Goal: Communication & Community: Participate in discussion

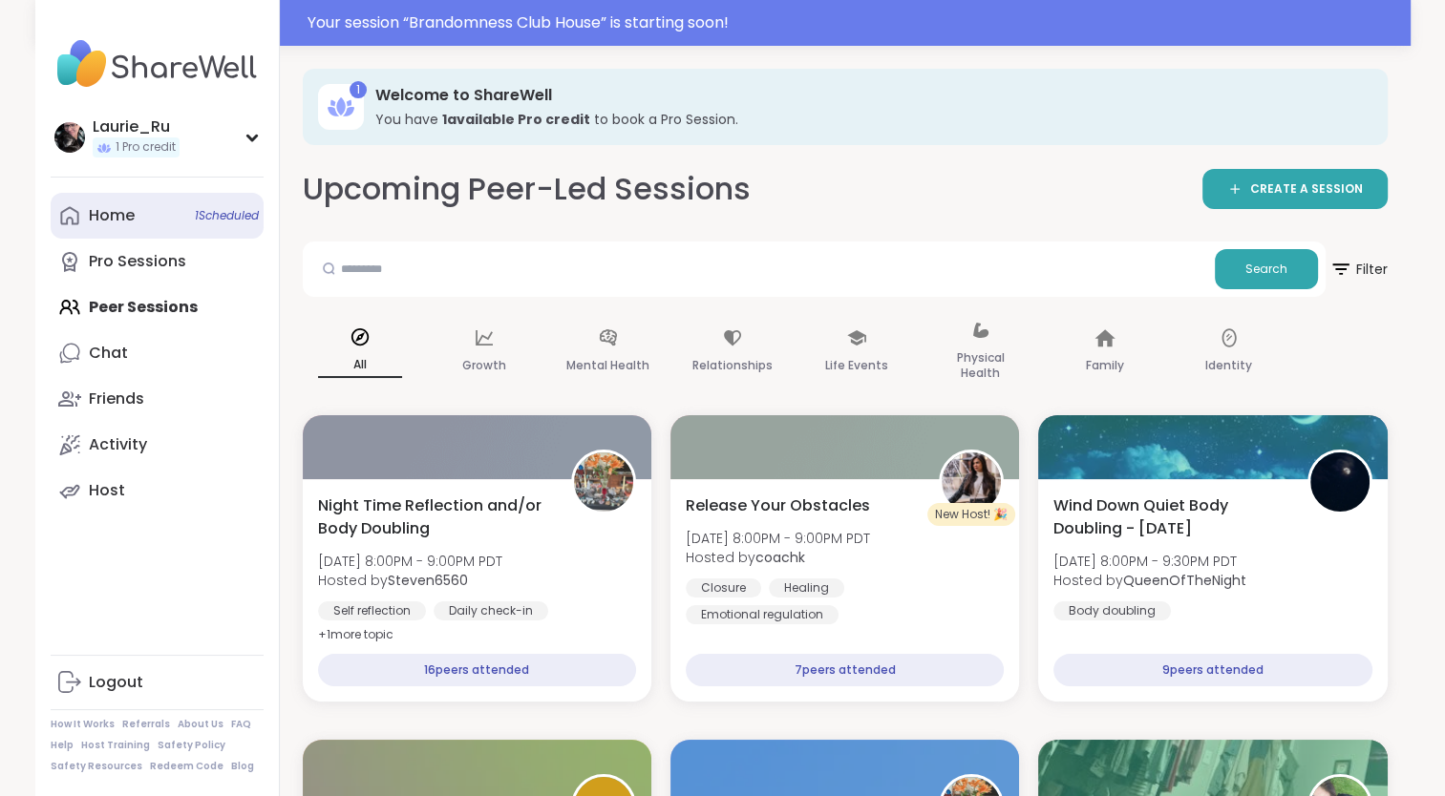
click at [236, 219] on span "1 Scheduled" at bounding box center [227, 215] width 64 height 15
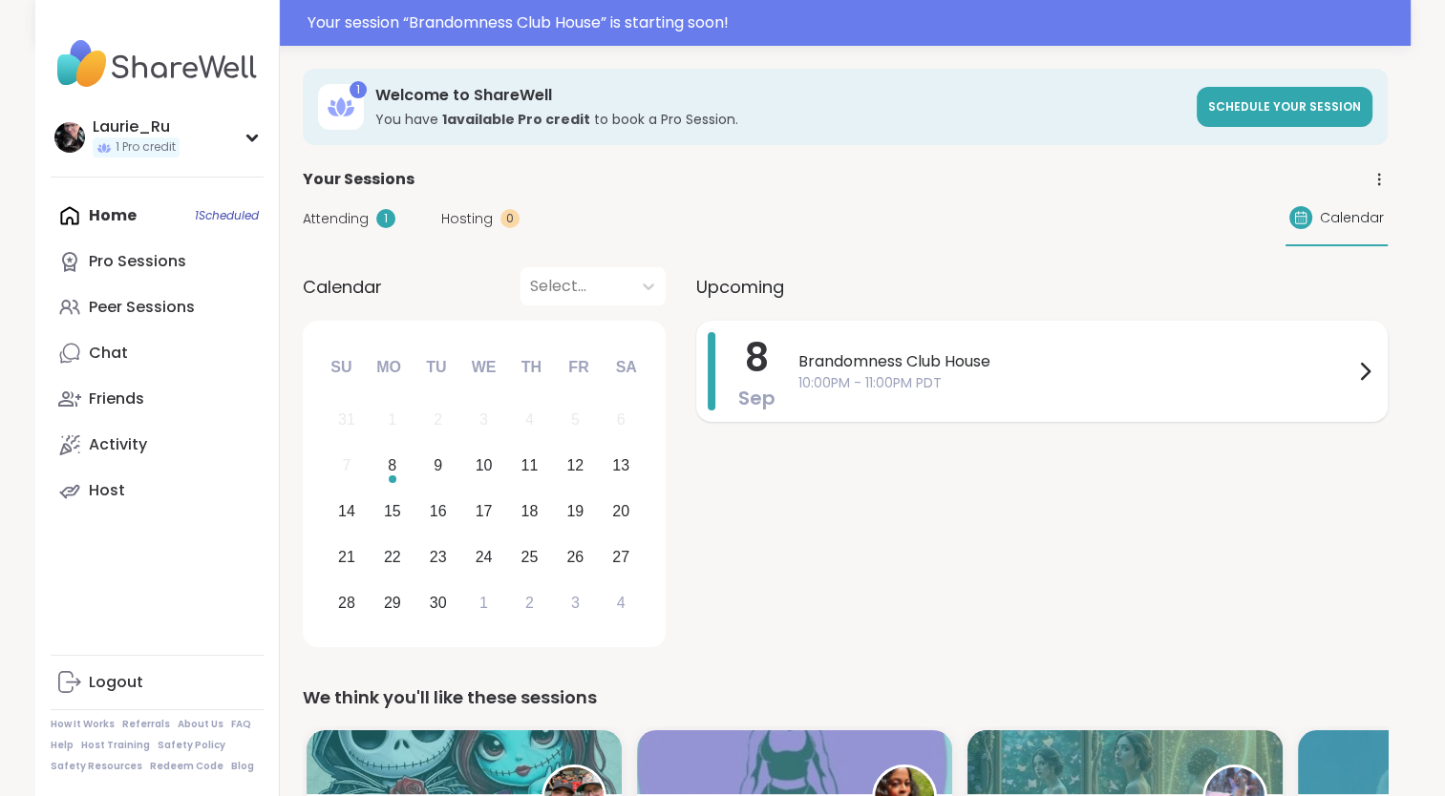
click at [1139, 360] on span "Brandomness Club House" at bounding box center [1075, 361] width 555 height 23
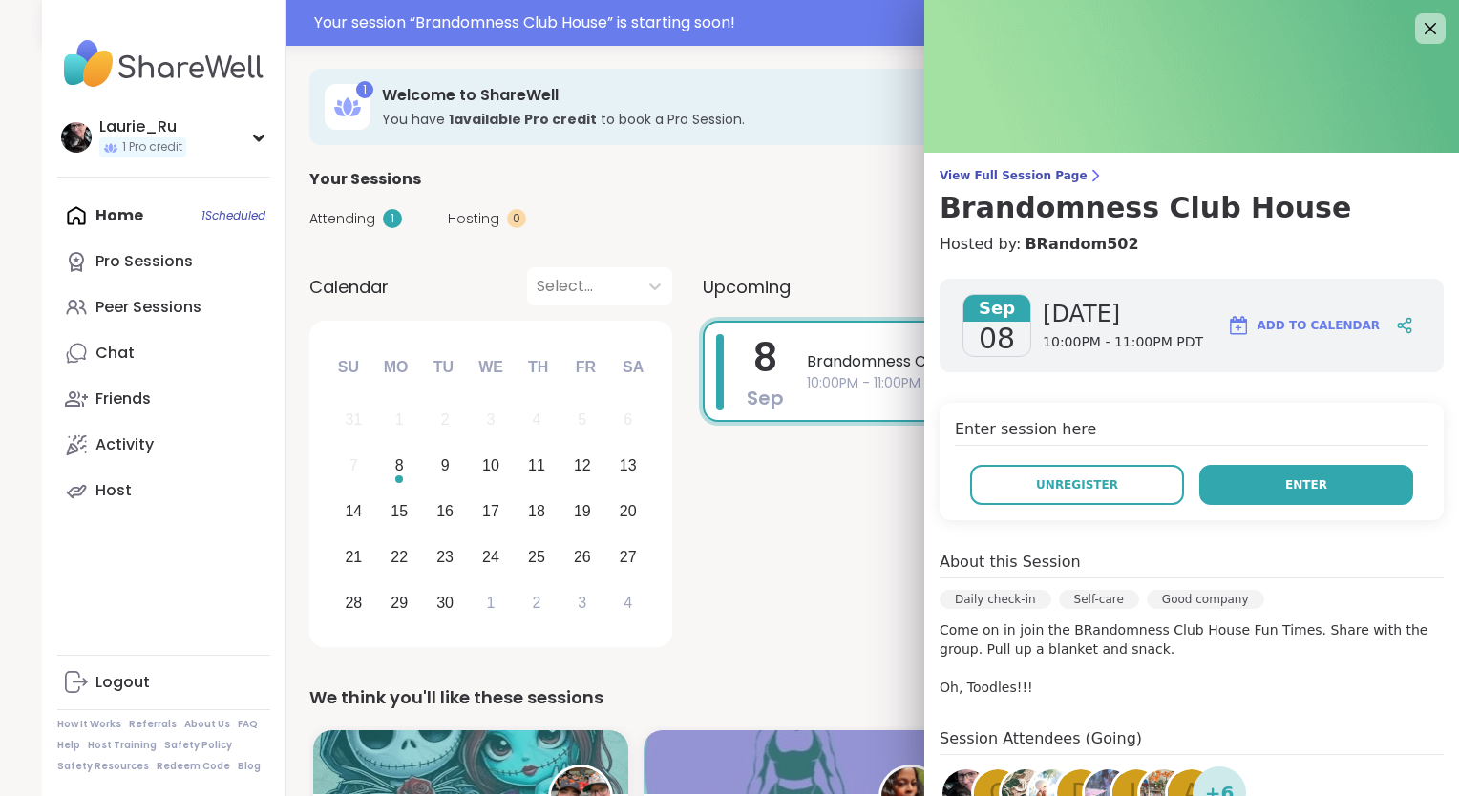
click at [1285, 485] on span "Enter" at bounding box center [1306, 485] width 42 height 17
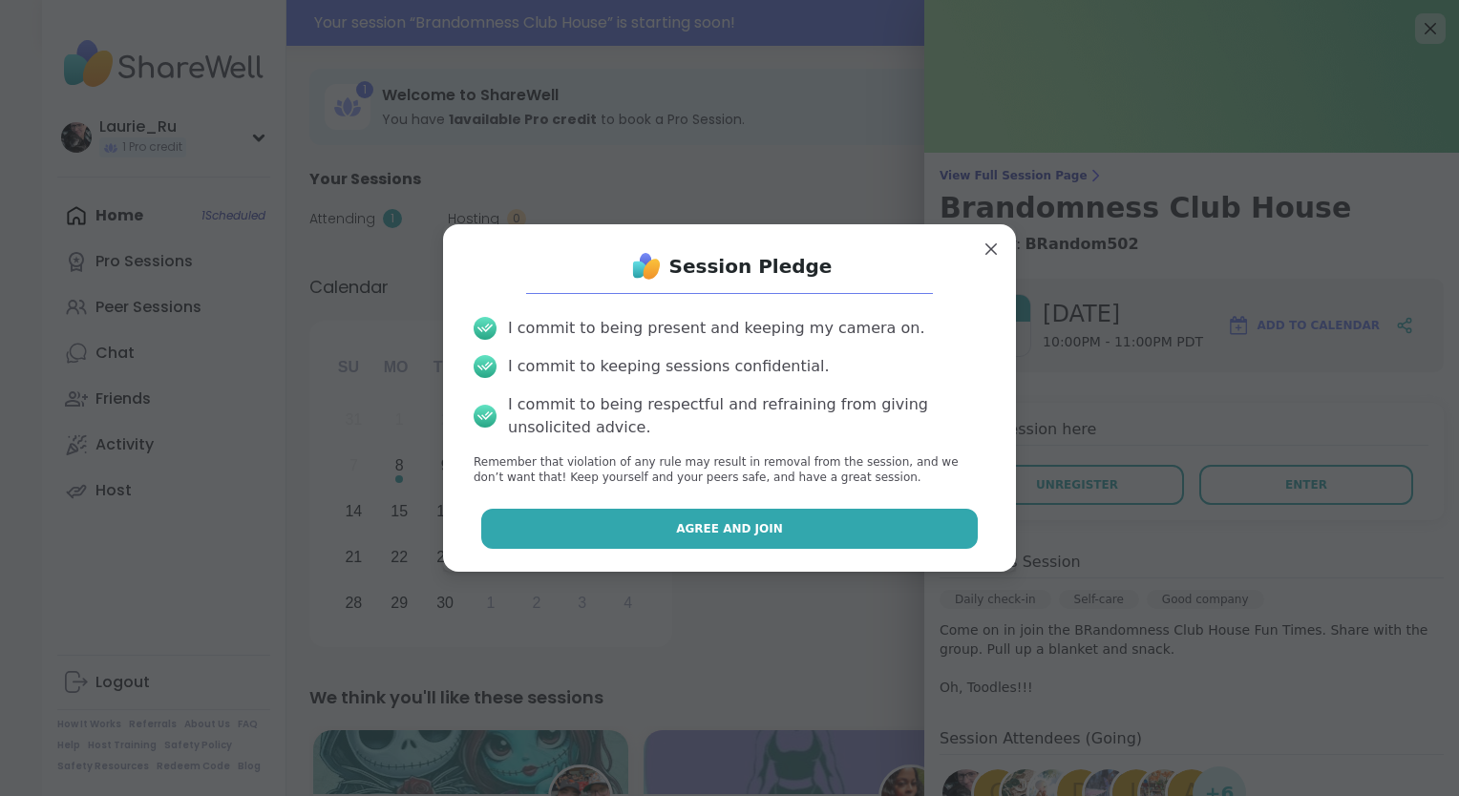
click at [829, 537] on button "Agree and Join" at bounding box center [730, 529] width 498 height 40
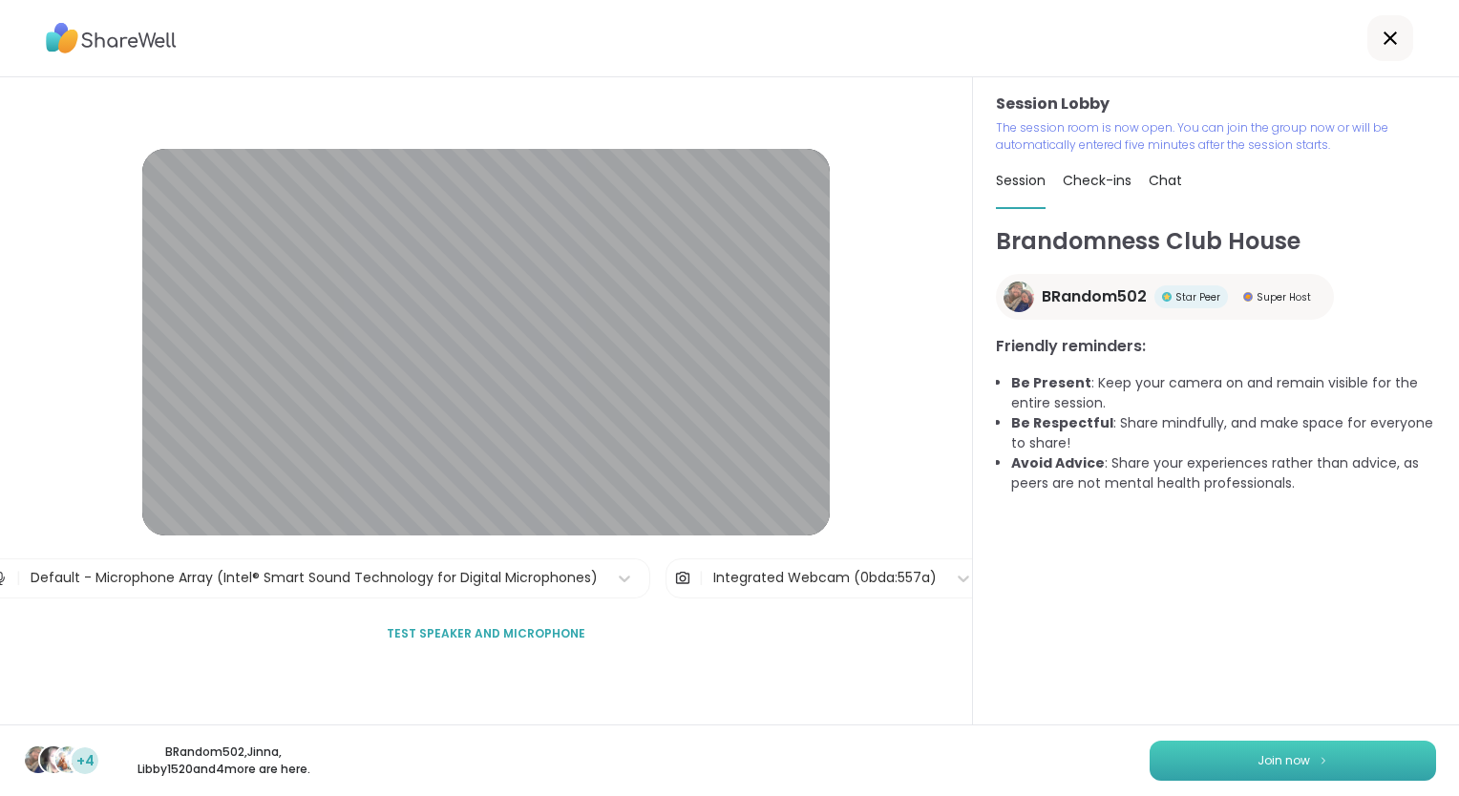
click at [1259, 764] on span "Join now" at bounding box center [1284, 761] width 53 height 17
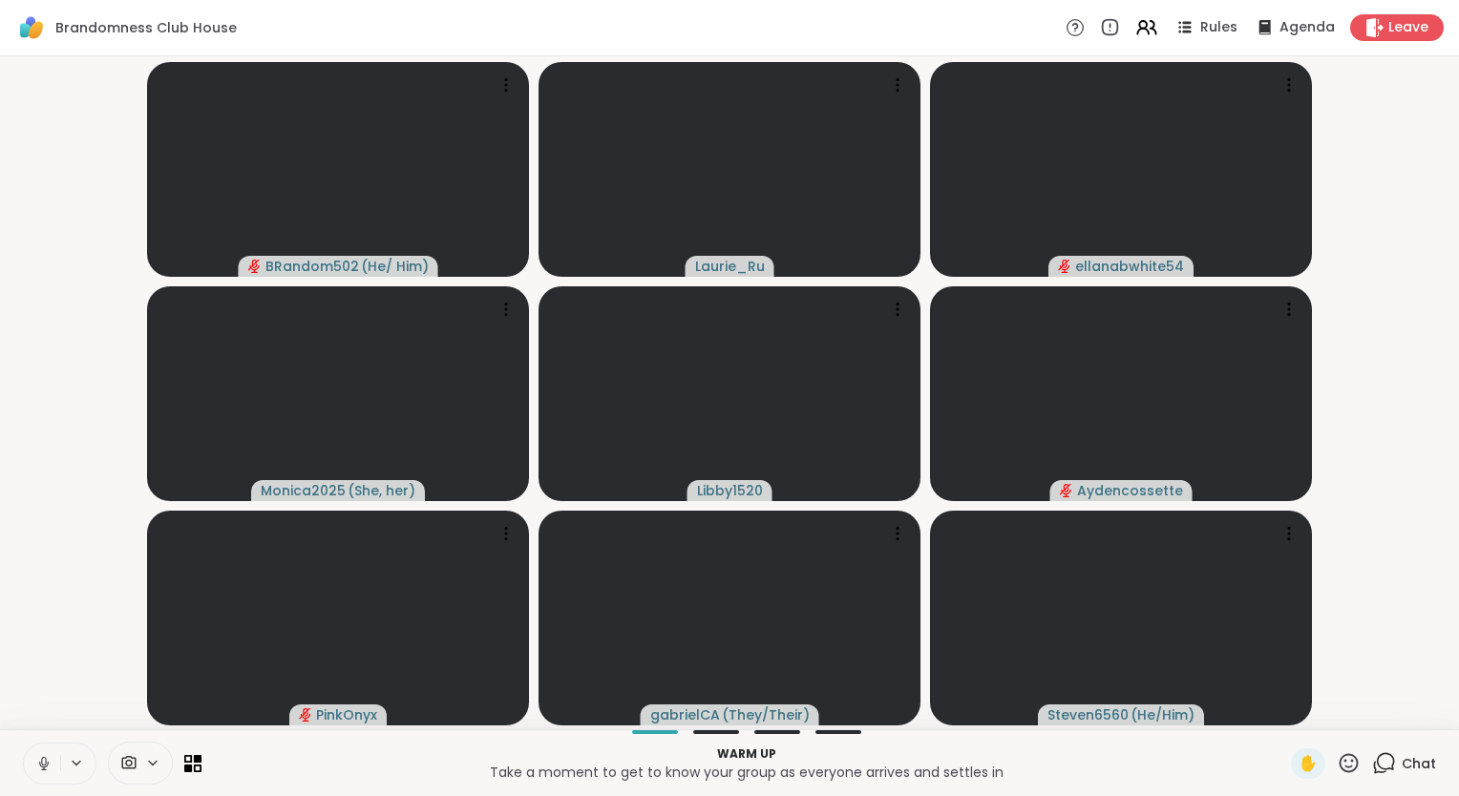
click at [50, 762] on icon at bounding box center [43, 763] width 17 height 17
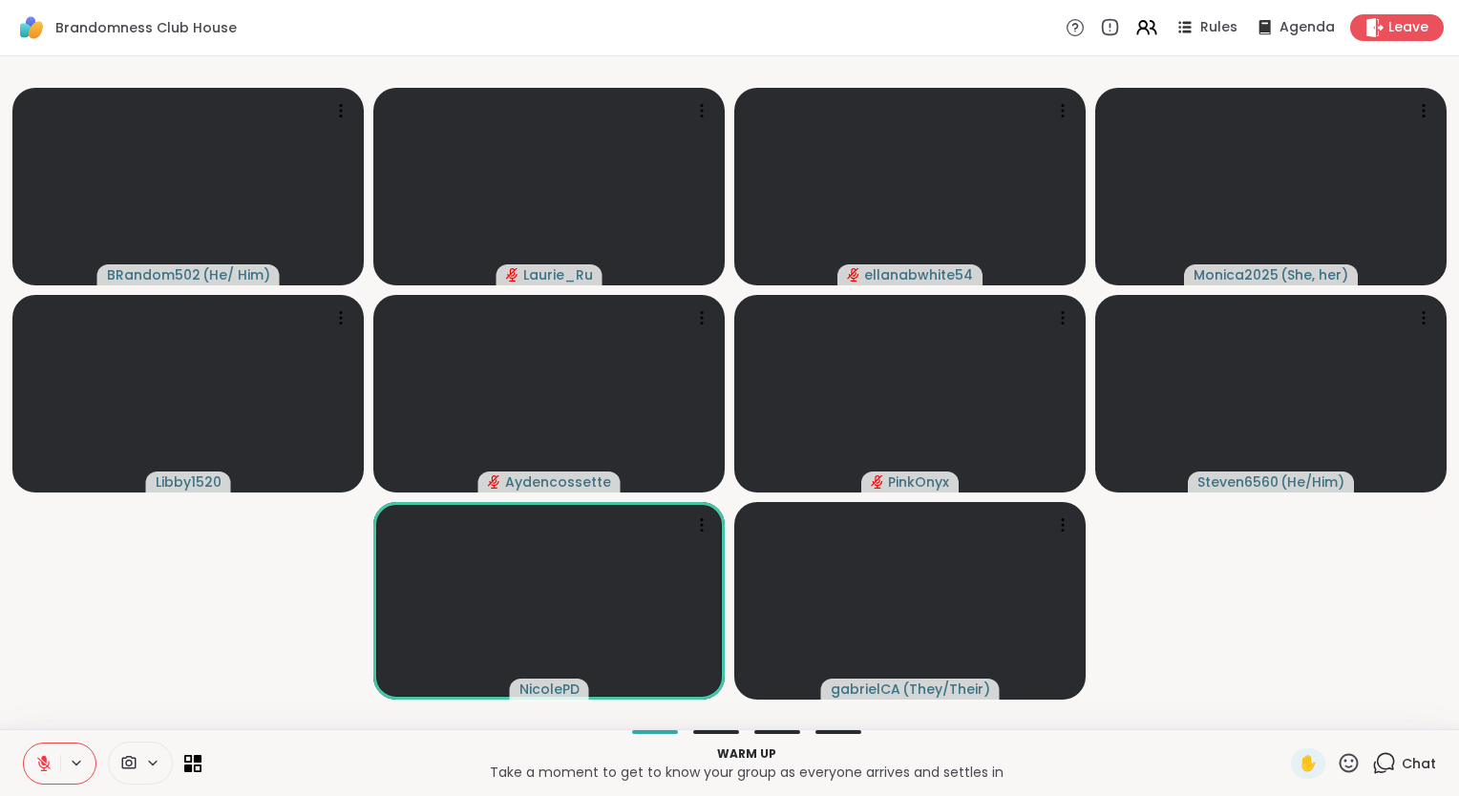
click at [4, 773] on div "Warm up Take a moment to get to know your group as everyone arrives and settles…" at bounding box center [729, 763] width 1459 height 67
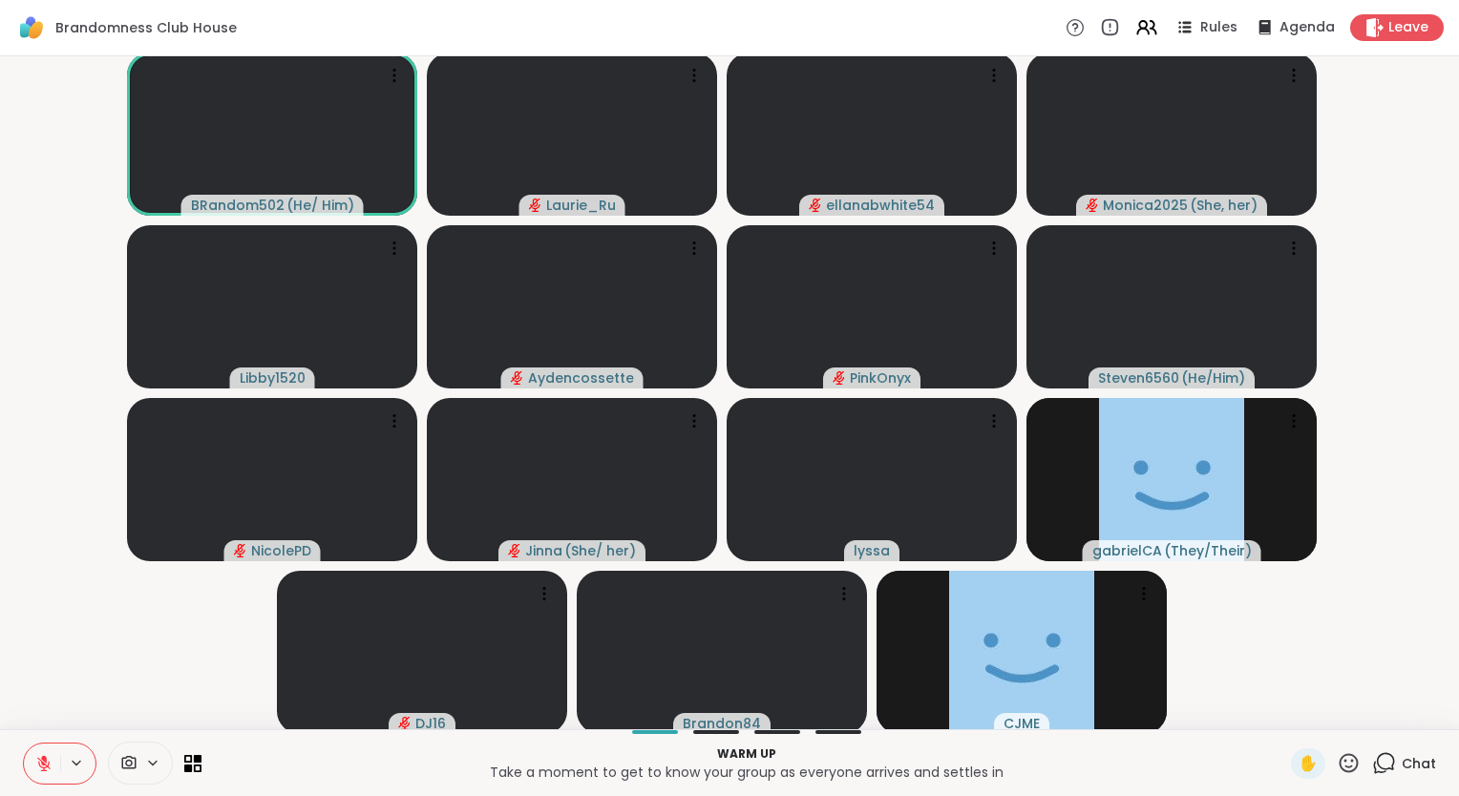
click at [27, 774] on button at bounding box center [42, 764] width 36 height 40
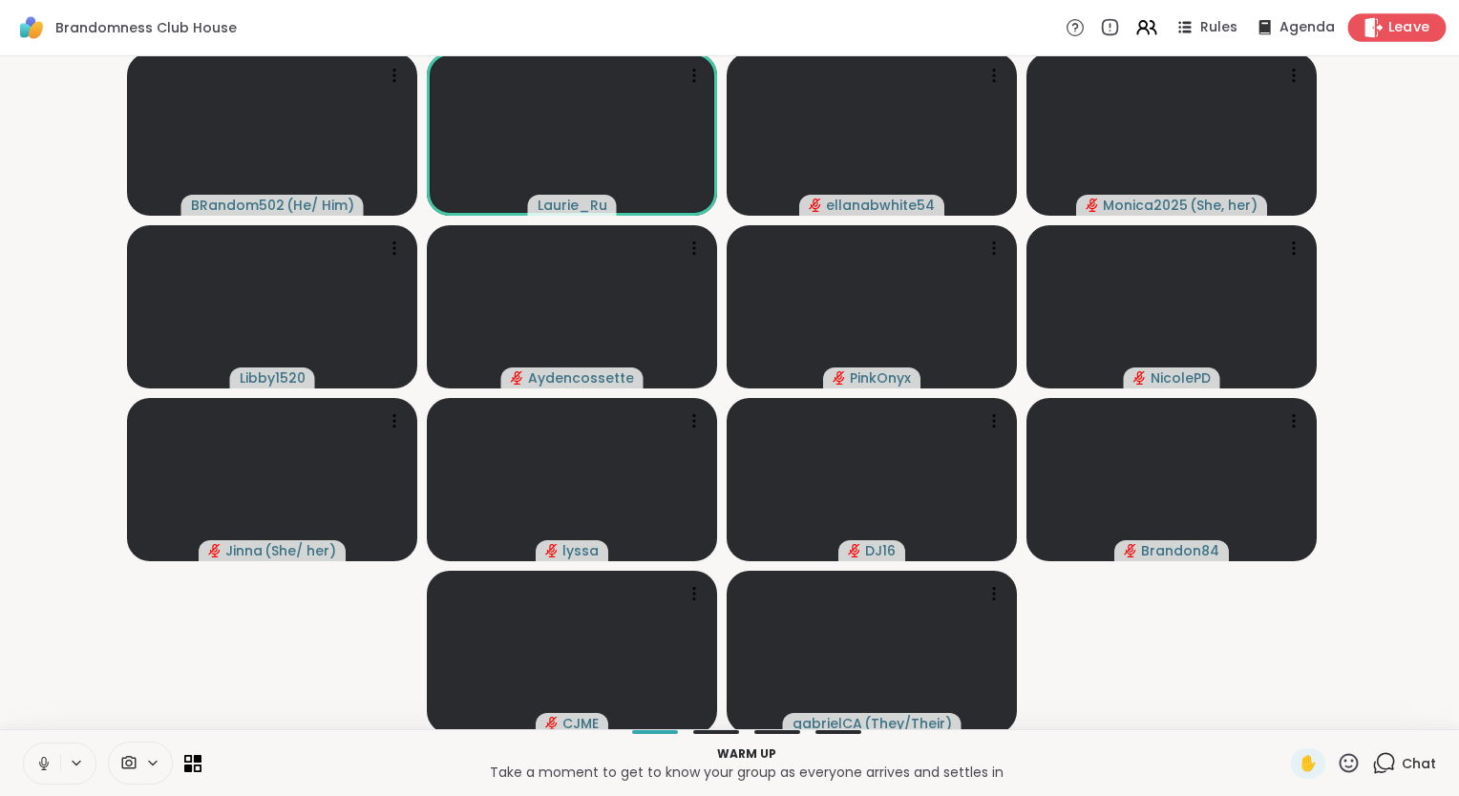
click at [1392, 30] on span "Leave" at bounding box center [1410, 28] width 42 height 20
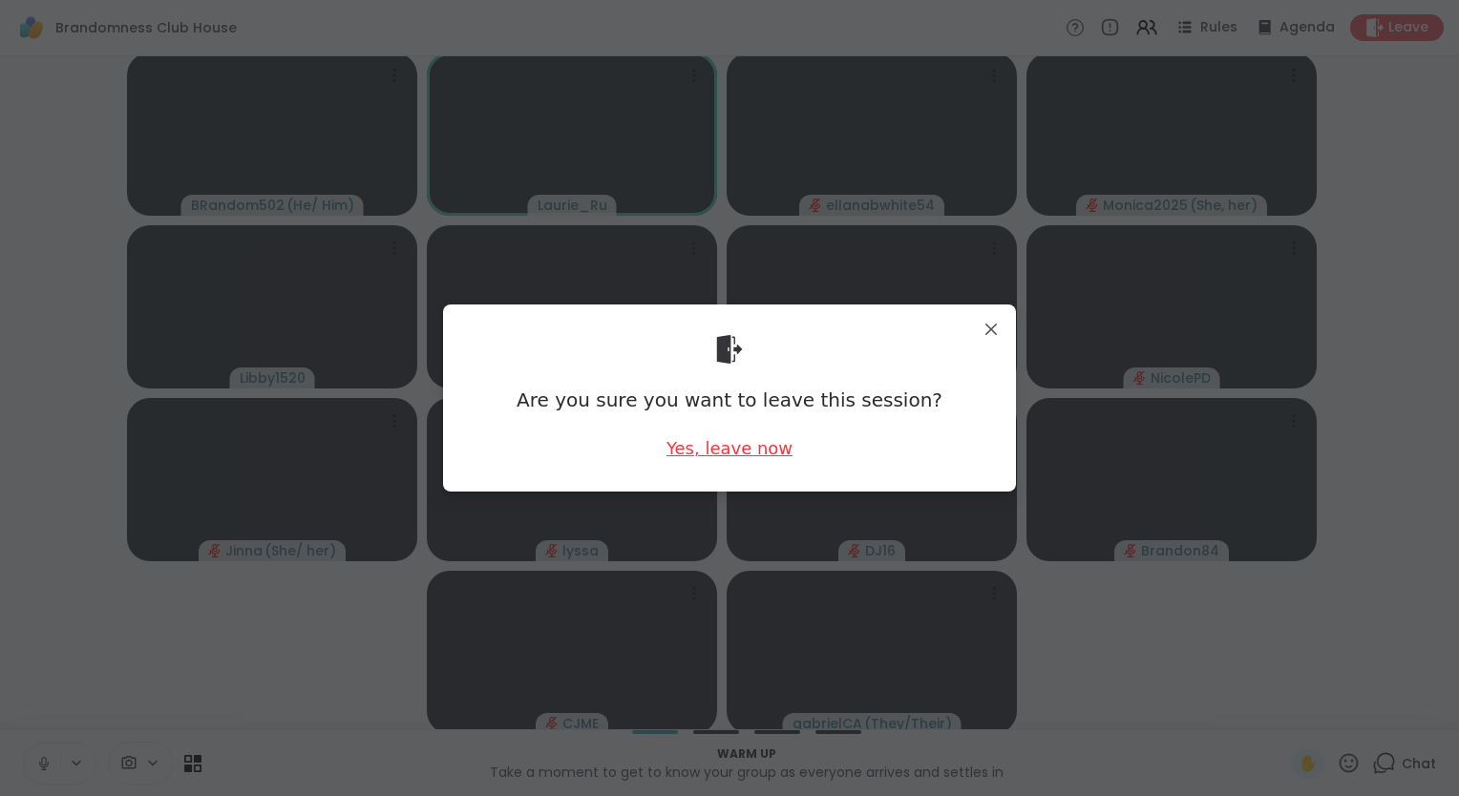
click at [725, 448] on div "Yes, leave now" at bounding box center [730, 448] width 126 height 24
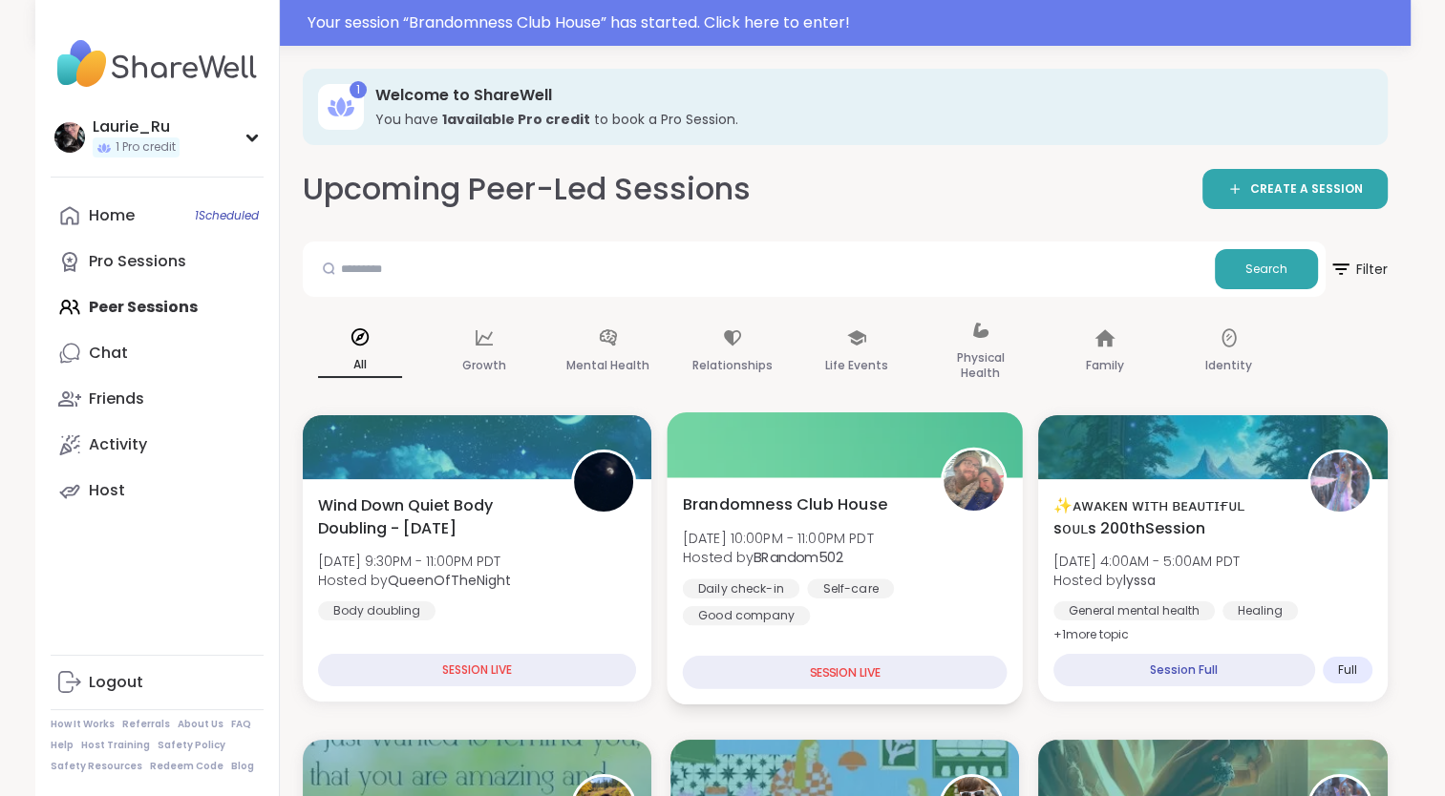
click at [873, 541] on span "[DATE] 10:00PM - 11:00PM PDT" at bounding box center [777, 537] width 191 height 19
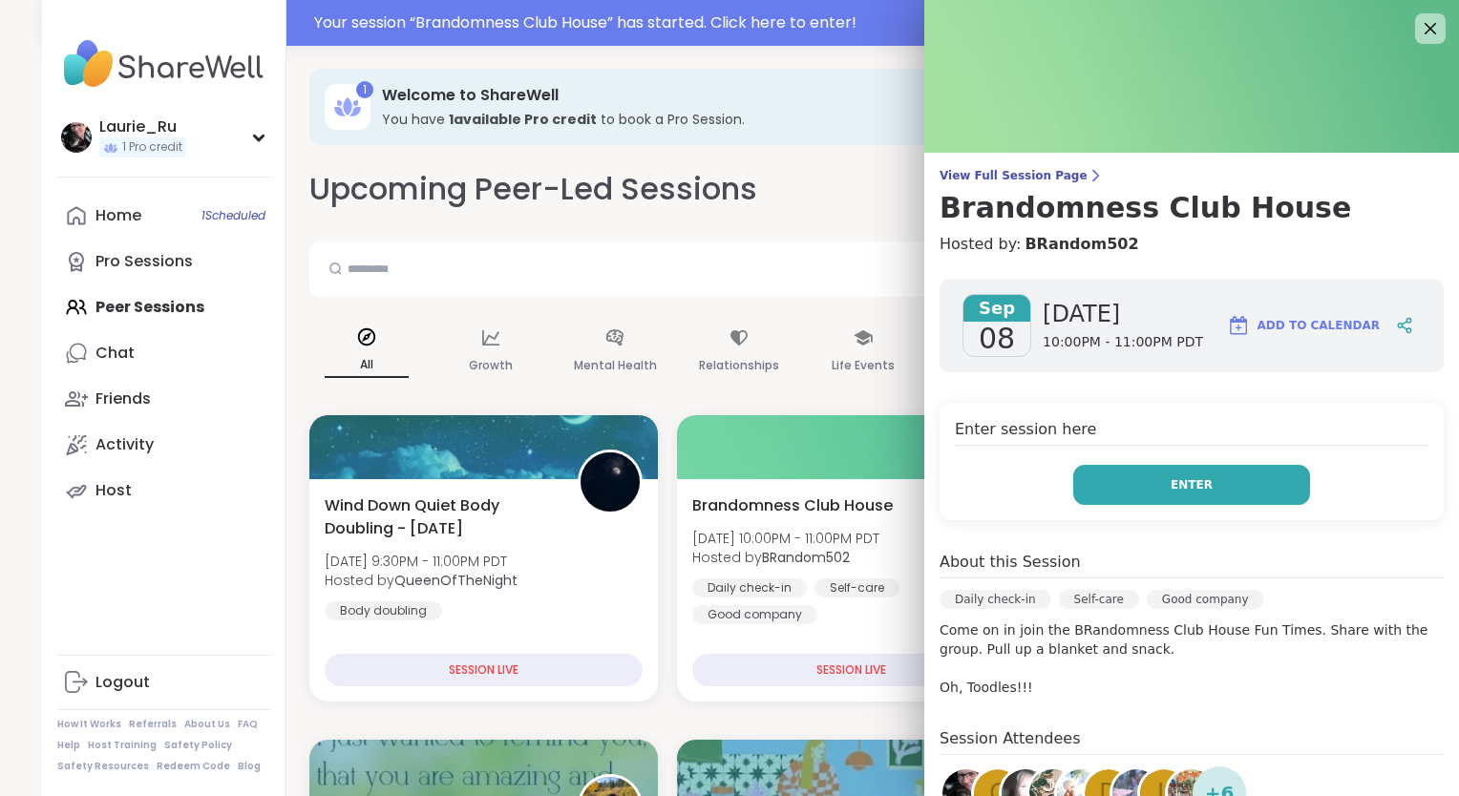
click at [1171, 488] on span "Enter" at bounding box center [1192, 485] width 42 height 17
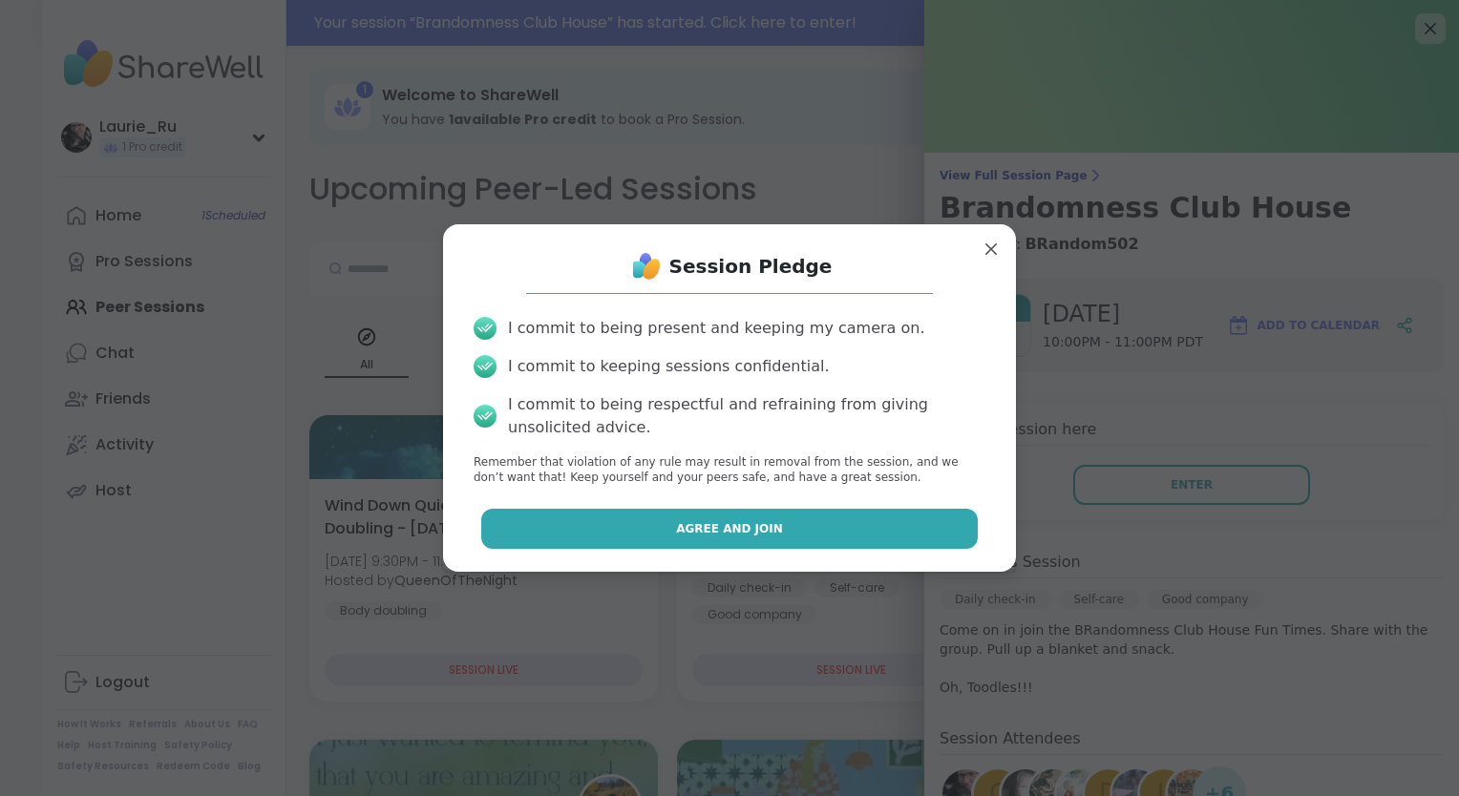
click at [867, 541] on button "Agree and Join" at bounding box center [730, 529] width 498 height 40
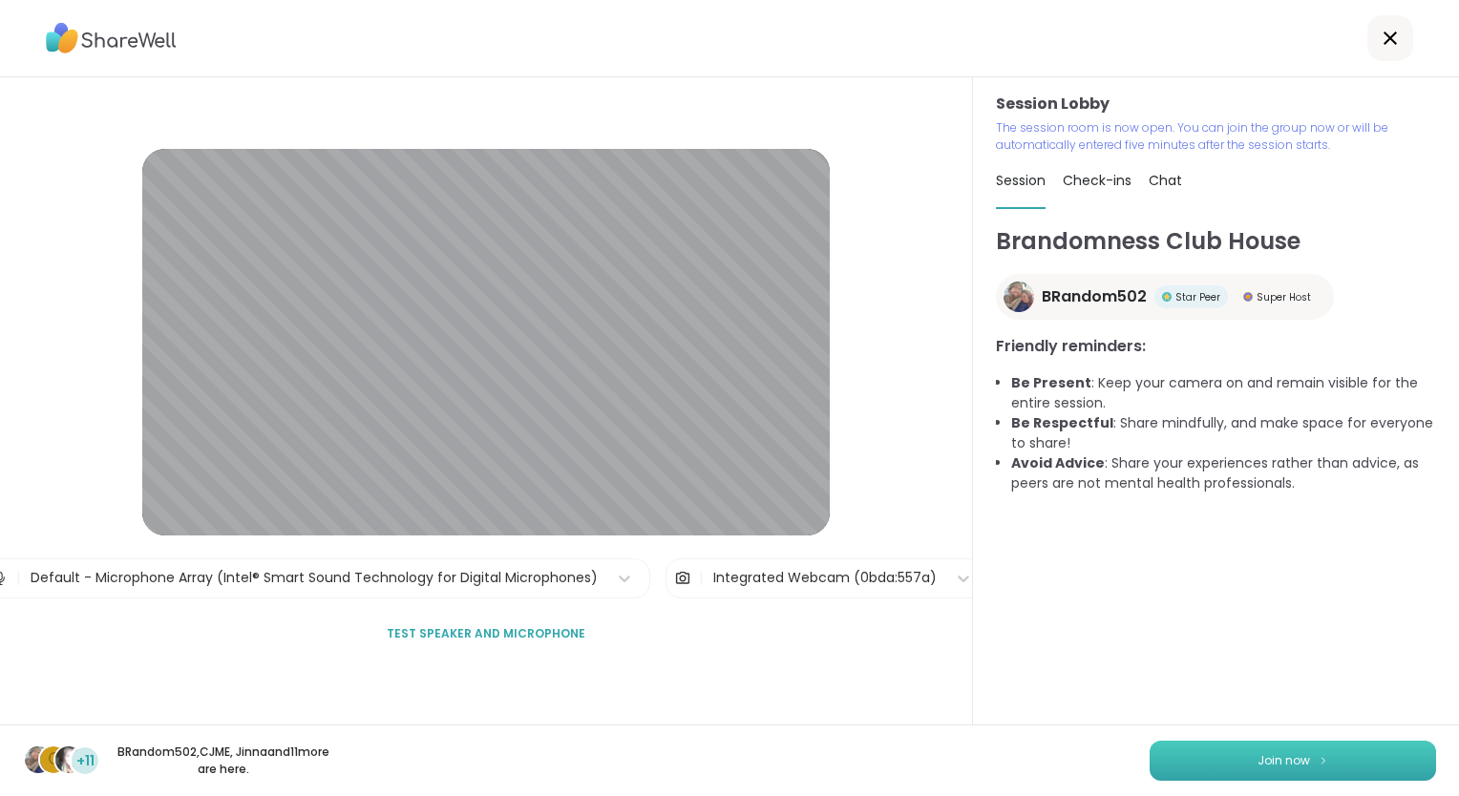
click at [1258, 768] on span "Join now" at bounding box center [1284, 761] width 53 height 17
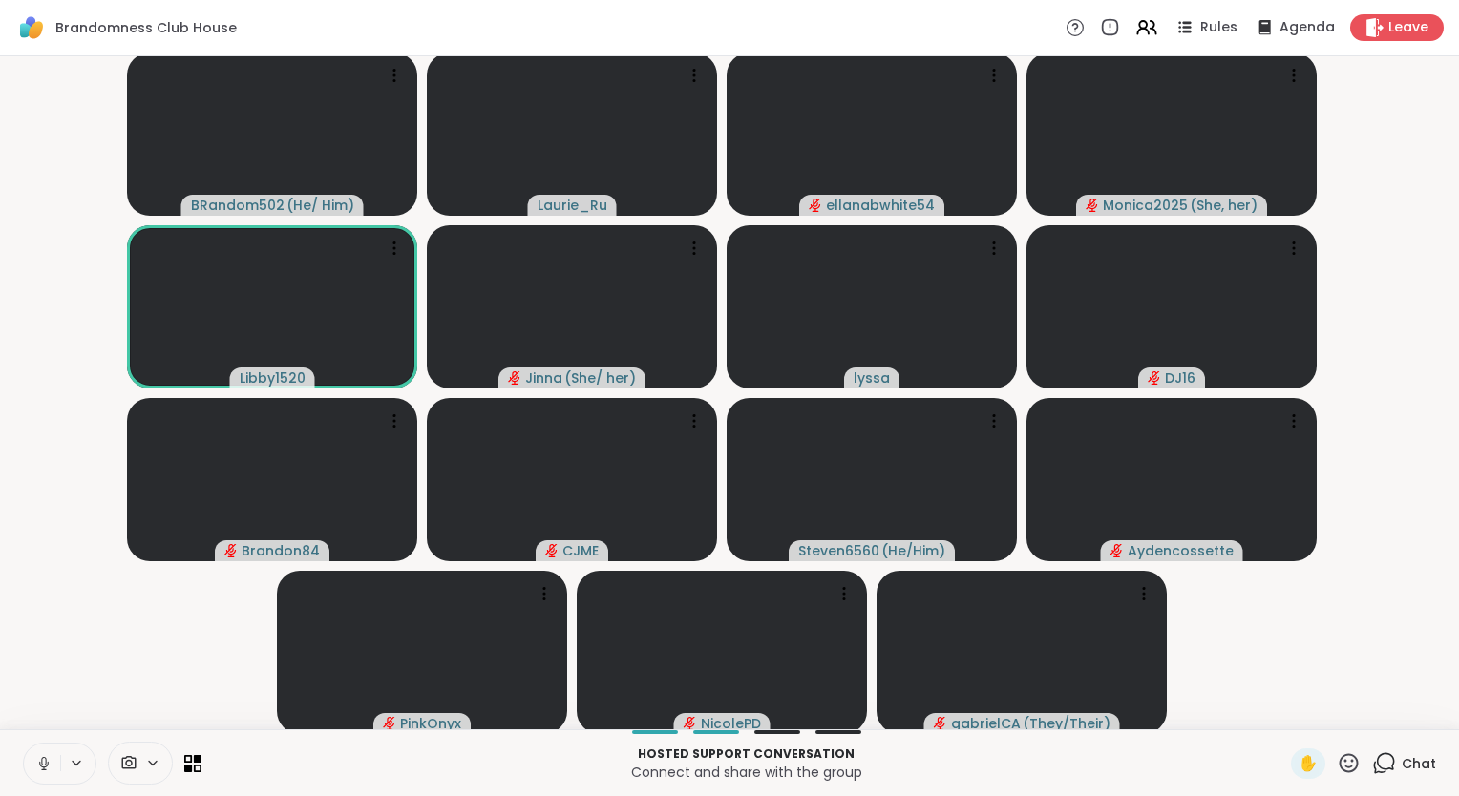
click at [1444, 252] on html "Brandomness Club House Rules Agenda Leave BRandom502 ( He/ Him ) Laurie_Ru ella…" at bounding box center [729, 398] width 1459 height 796
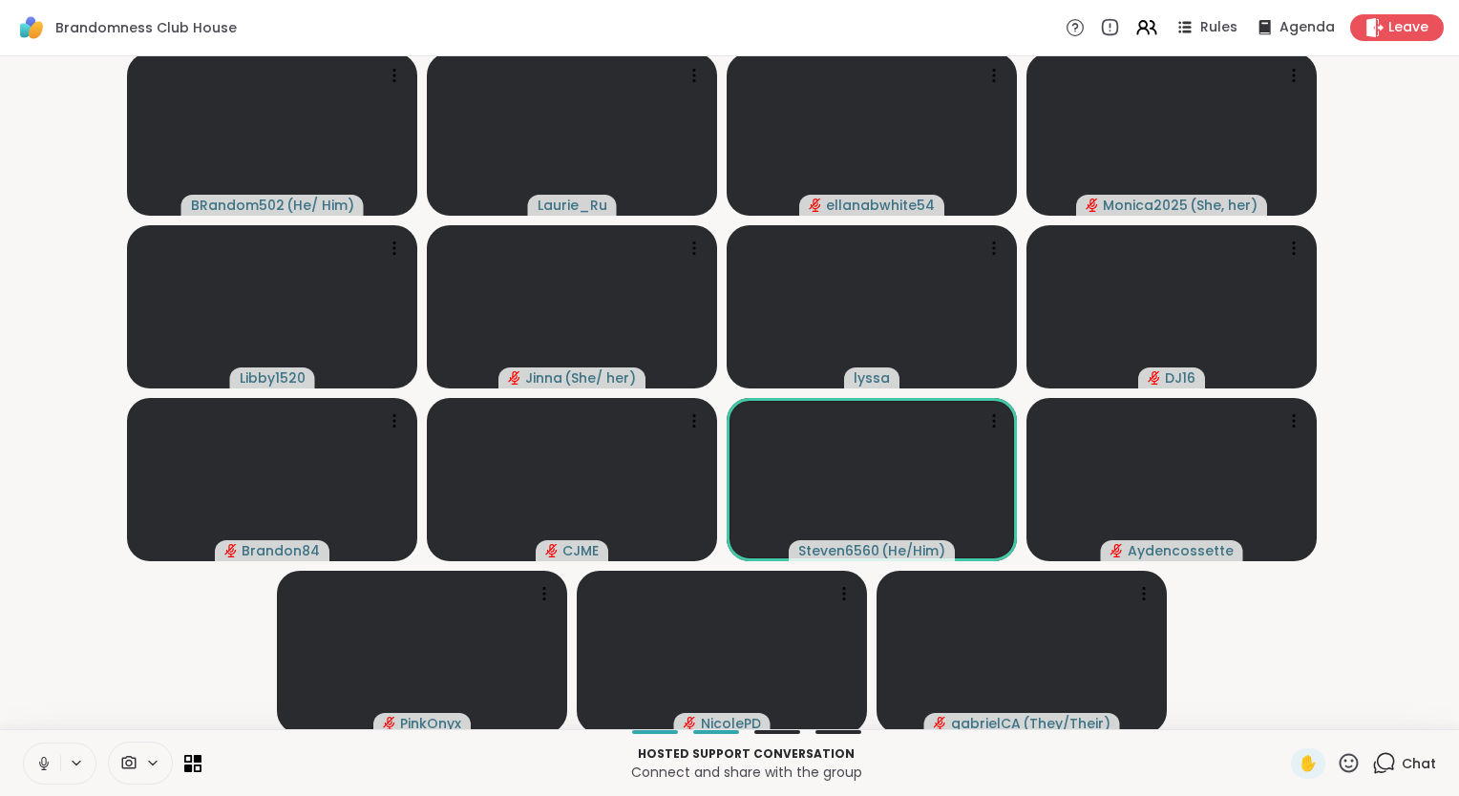
click at [67, 774] on div at bounding box center [60, 764] width 74 height 42
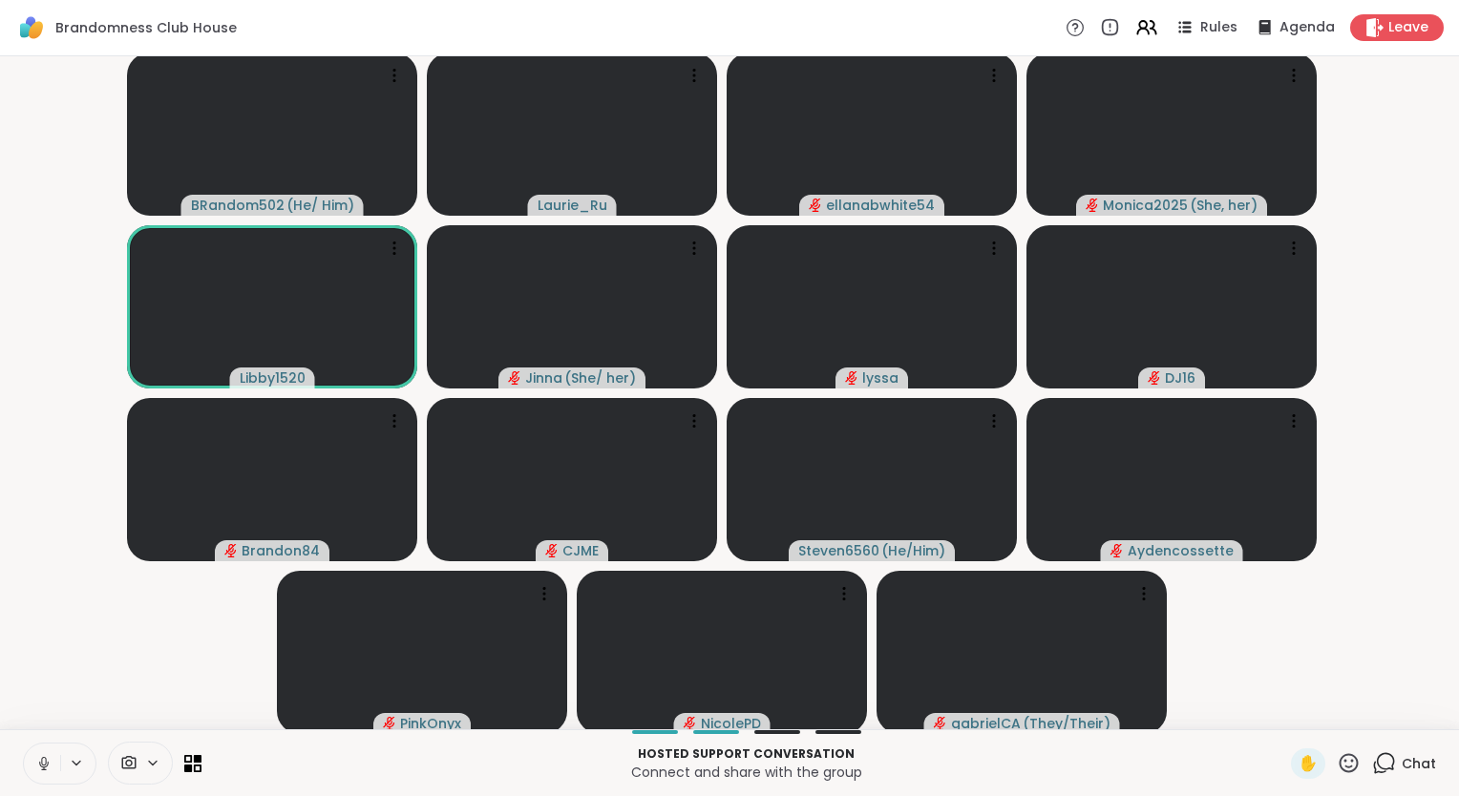
click at [76, 772] on icon at bounding box center [76, 763] width 15 height 16
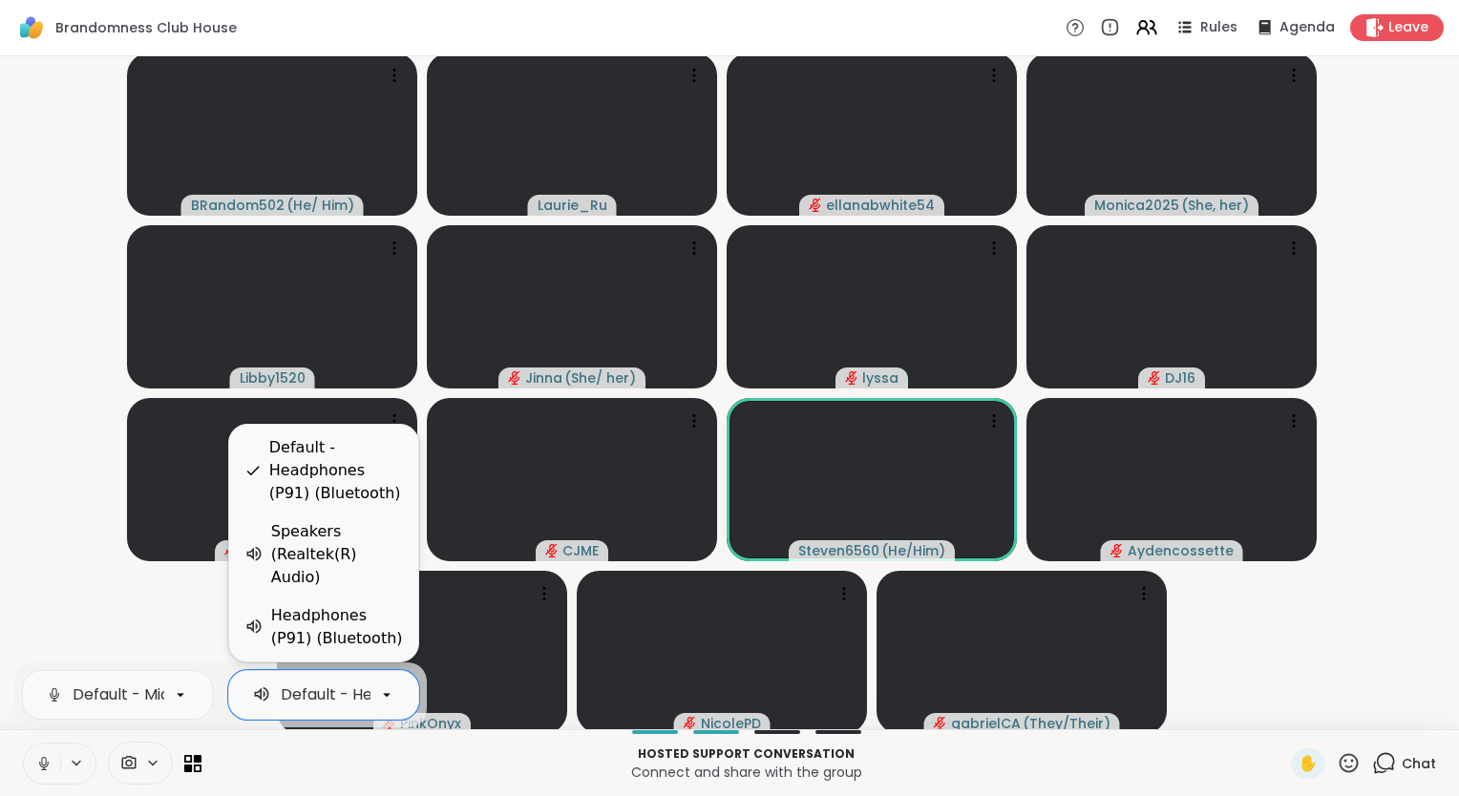
click at [386, 695] on icon at bounding box center [387, 695] width 8 height 4
click at [1372, 768] on icon at bounding box center [1384, 764] width 24 height 24
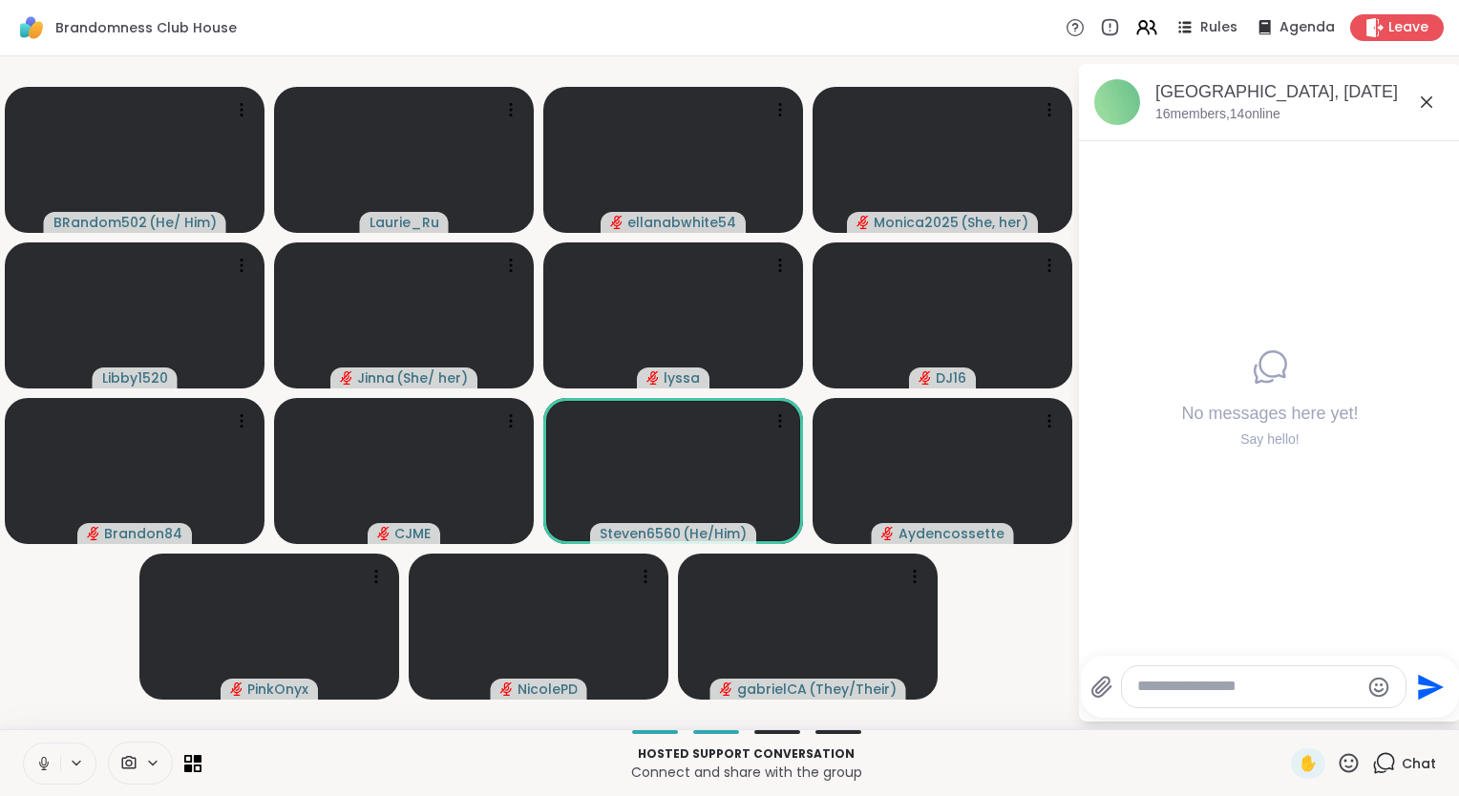
click at [1242, 689] on textarea "Type your message" at bounding box center [1248, 687] width 223 height 20
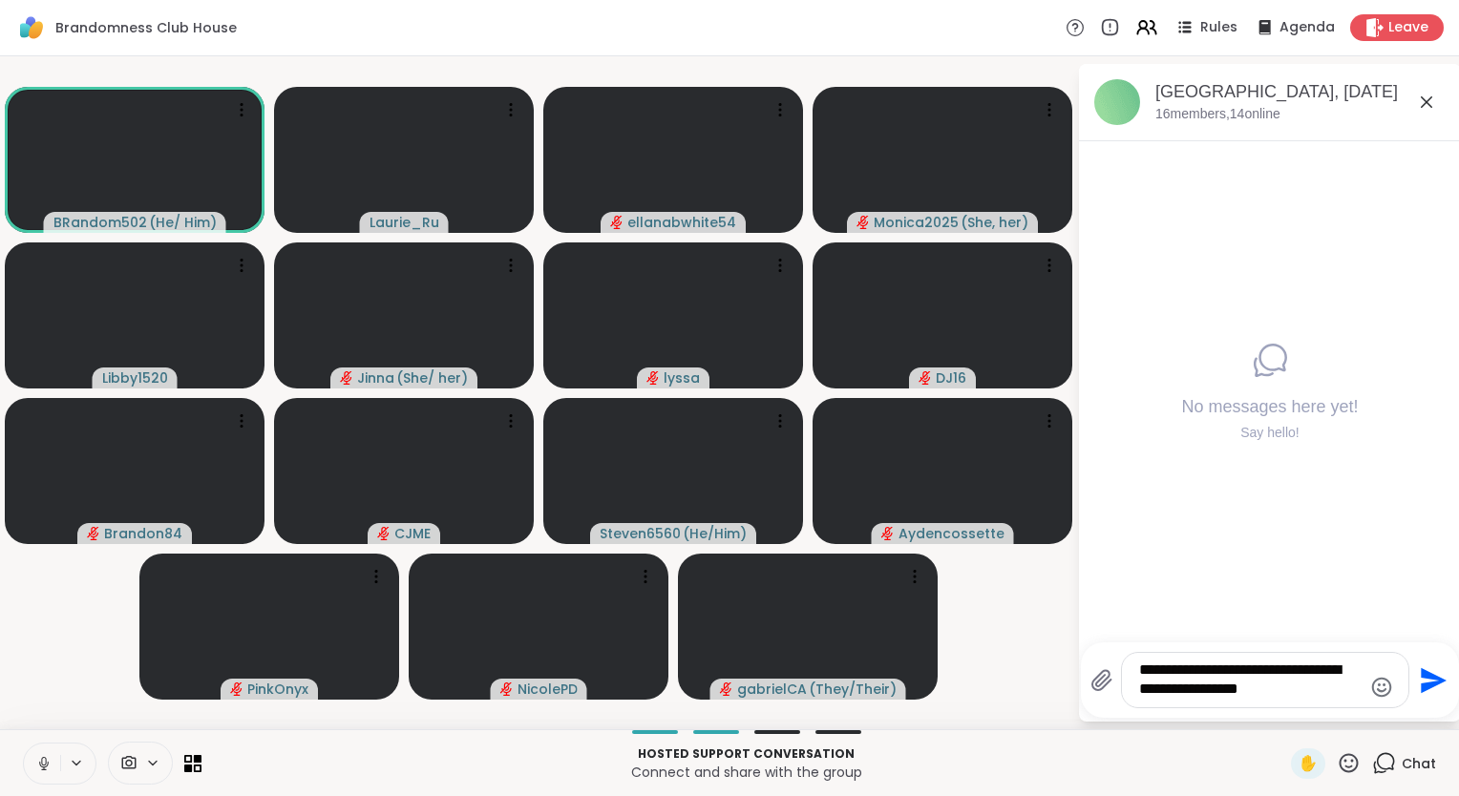
type textarea "**********"
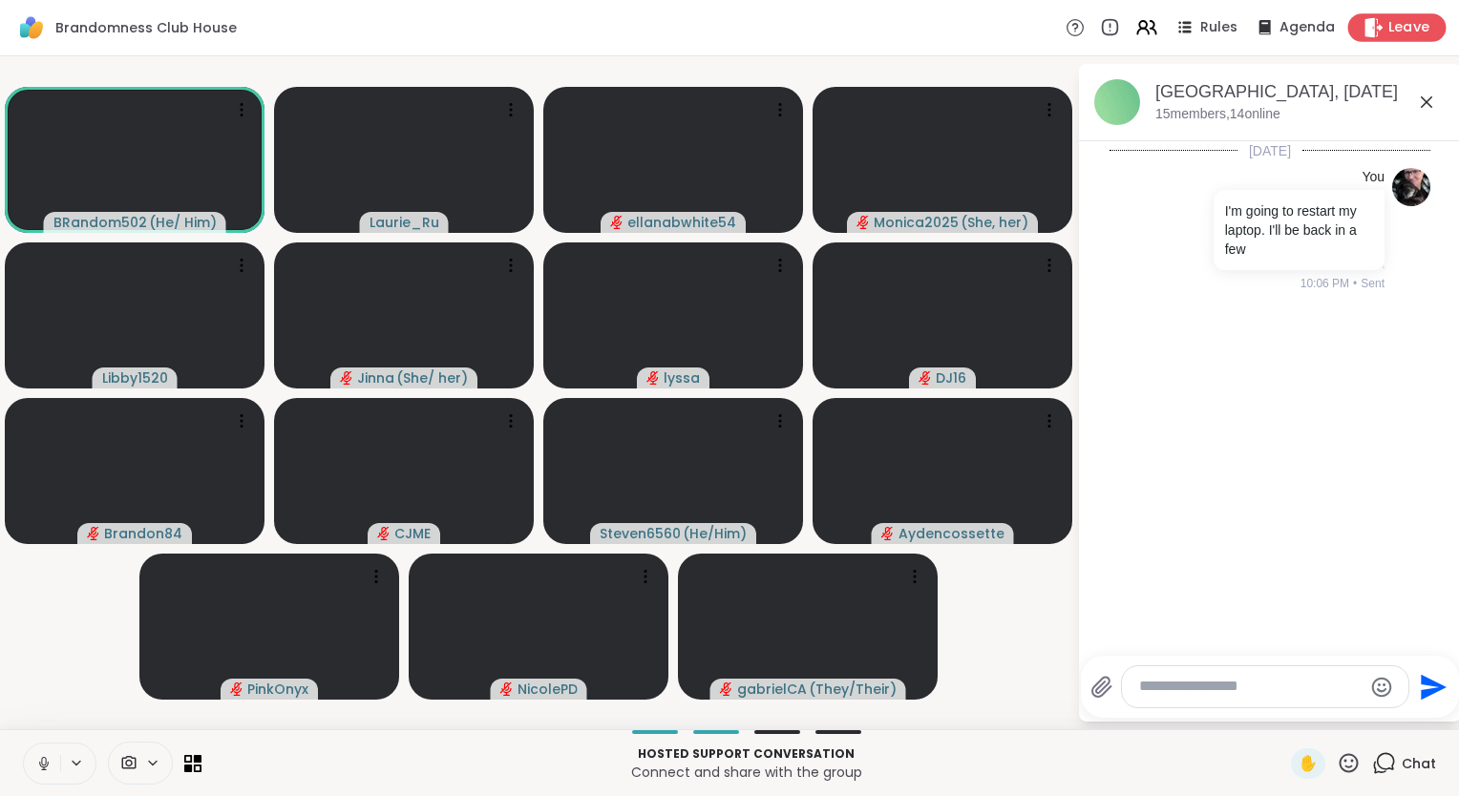
click at [1389, 29] on span "Leave" at bounding box center [1410, 28] width 42 height 20
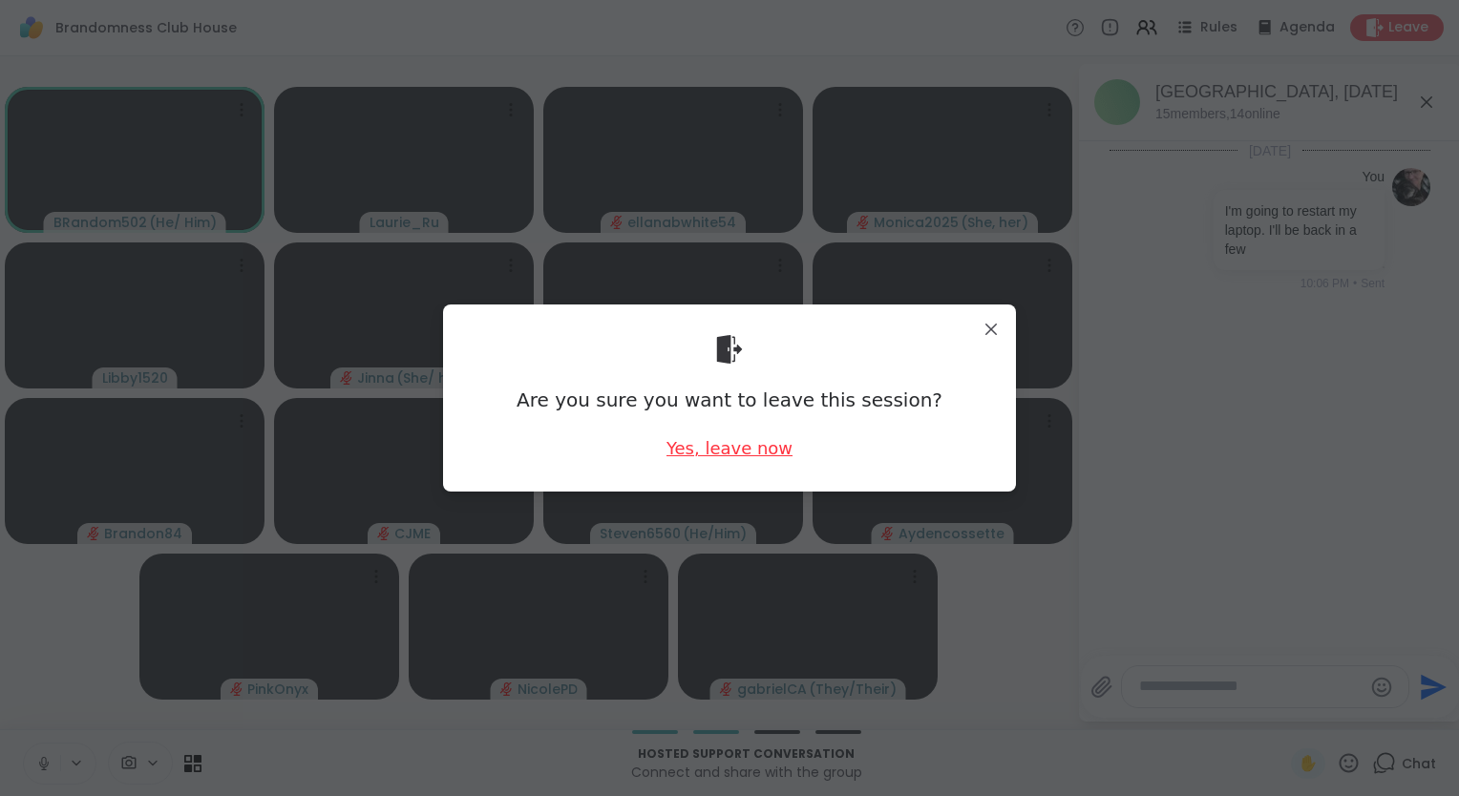
click at [690, 445] on div "Yes, leave now" at bounding box center [730, 448] width 126 height 24
